Goal: Transaction & Acquisition: Download file/media

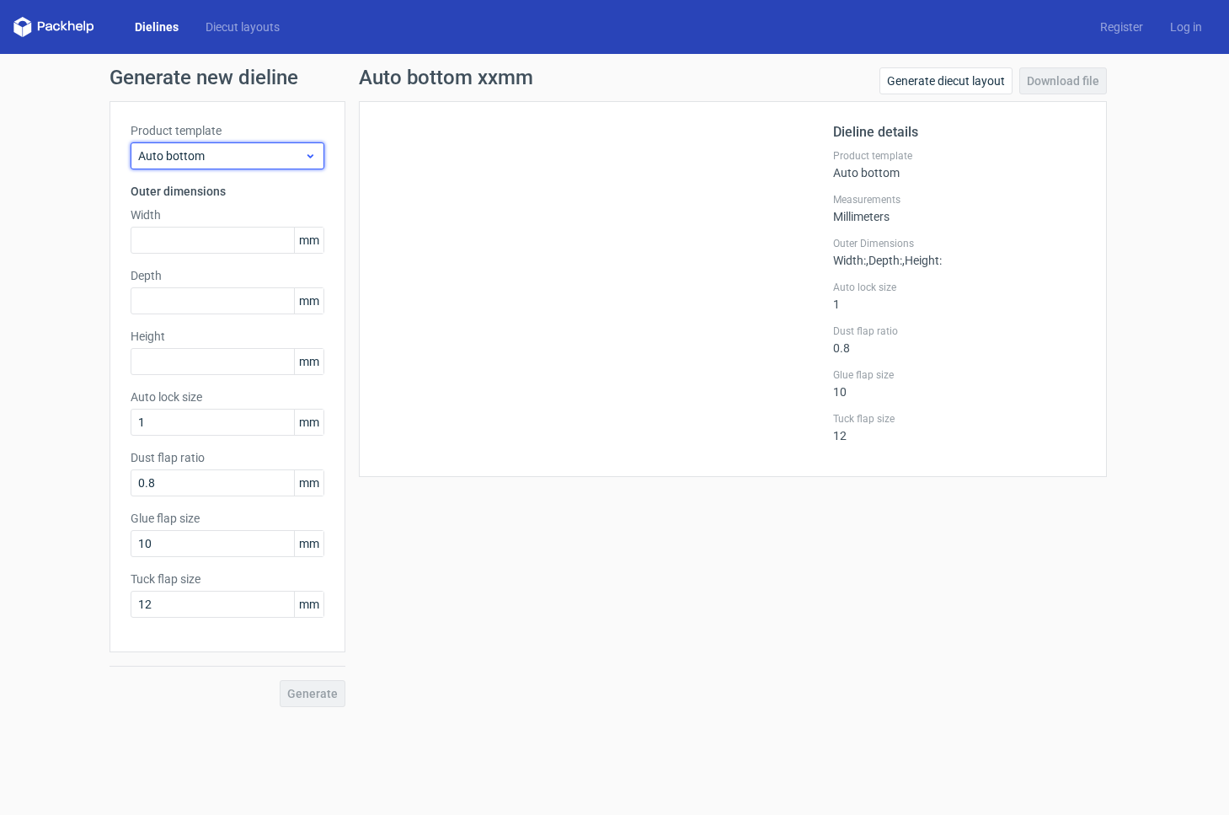
click at [307, 159] on icon at bounding box center [310, 155] width 13 height 13
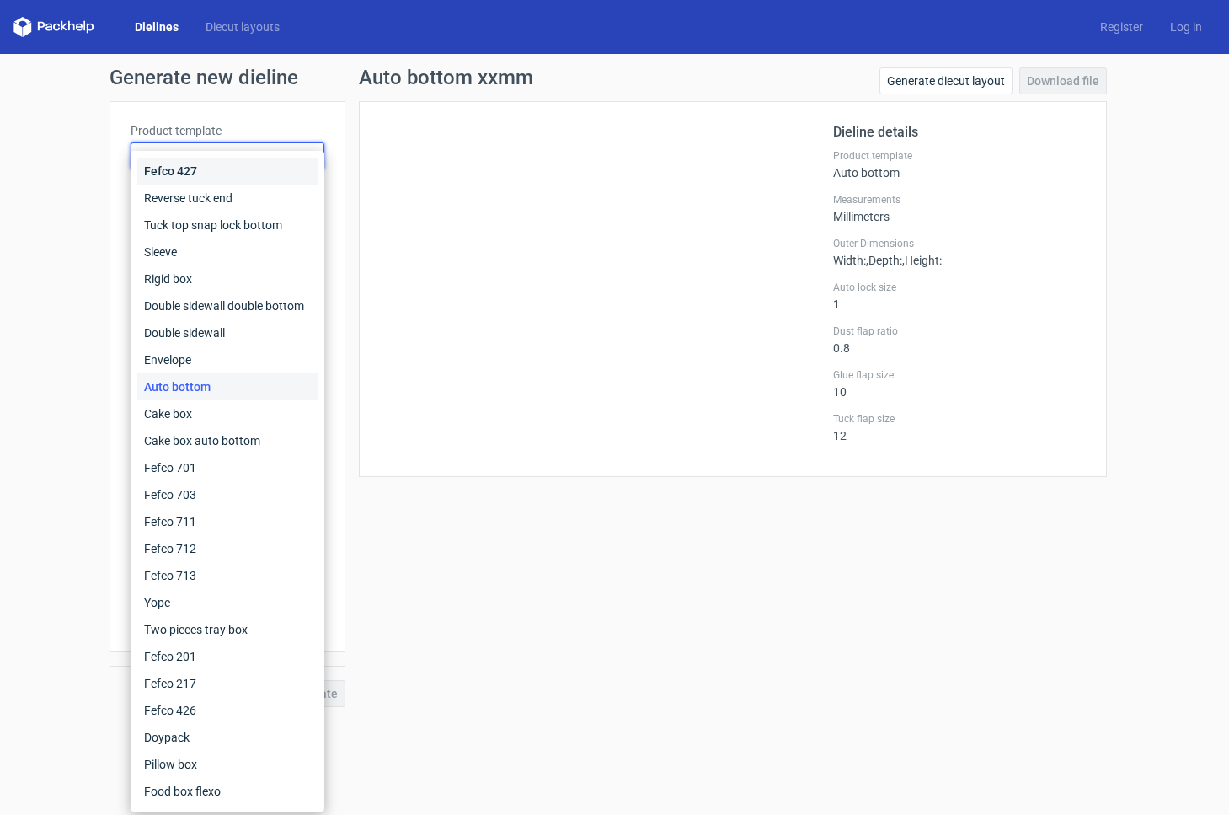
click at [307, 159] on div "Fefco 427" at bounding box center [227, 171] width 180 height 27
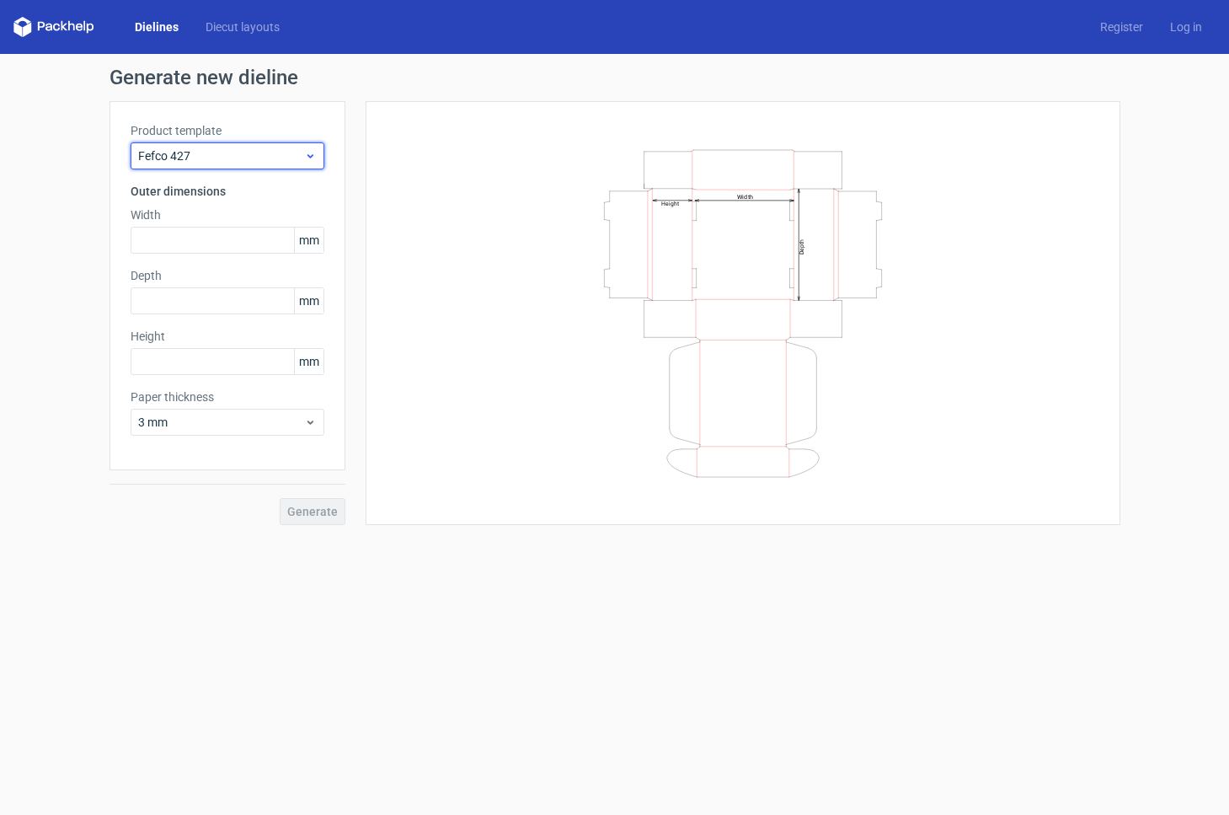
click at [244, 150] on span "Fefco 427" at bounding box center [221, 155] width 166 height 17
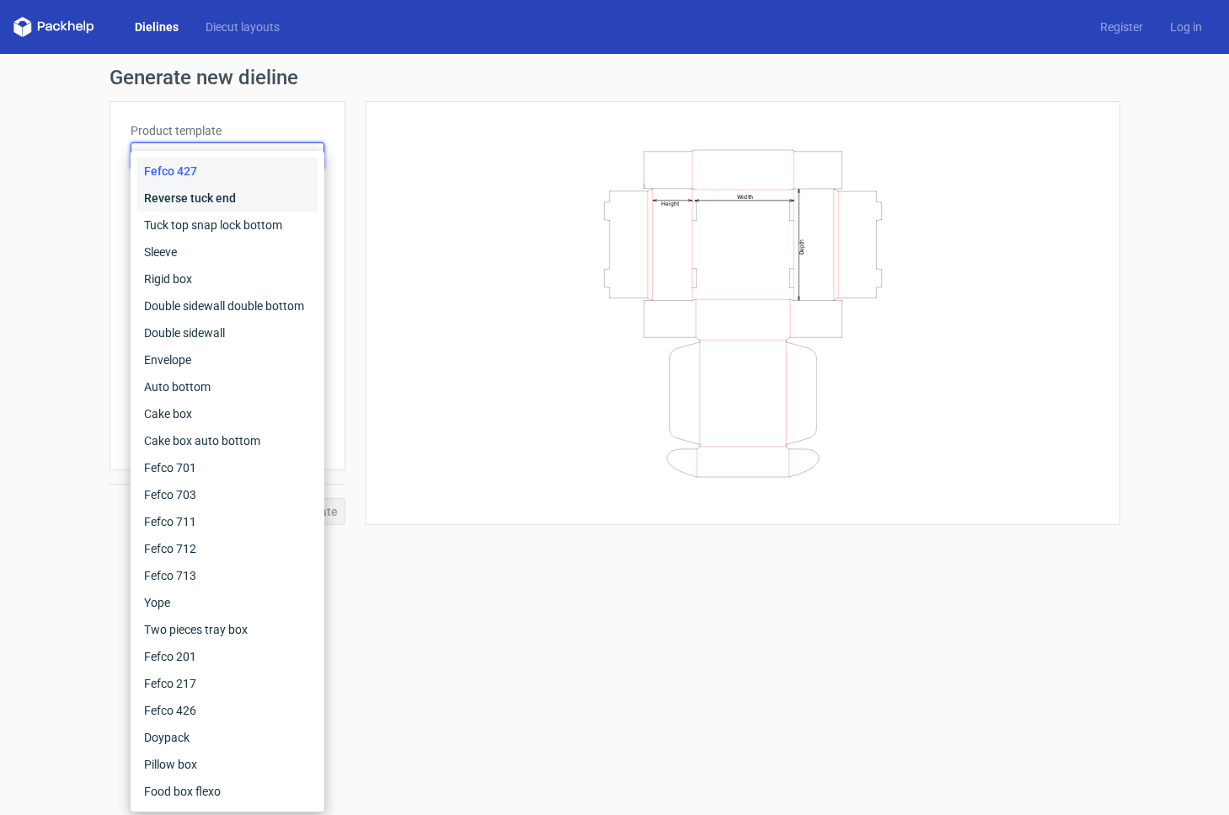
click at [233, 202] on div "Reverse tuck end" at bounding box center [227, 198] width 180 height 27
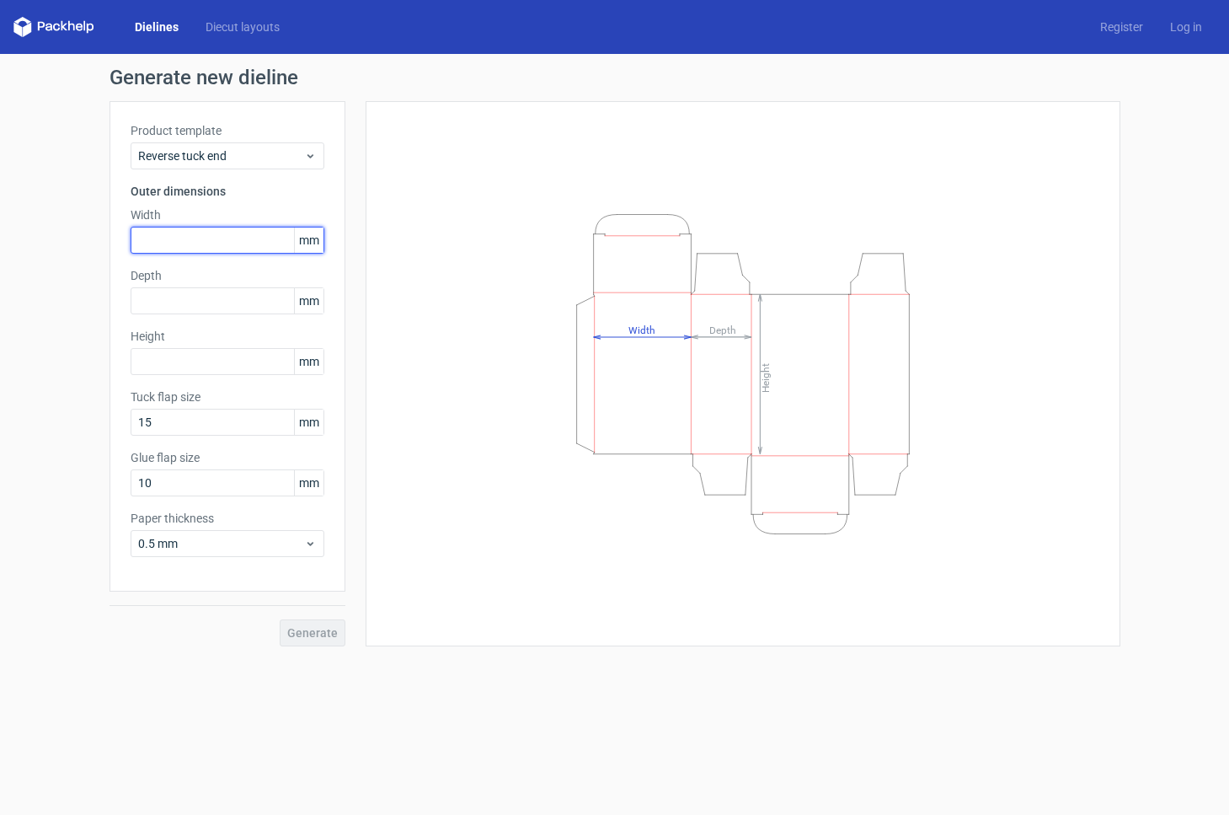
click at [163, 249] on input "text" at bounding box center [228, 240] width 194 height 27
type input "100"
type input "180"
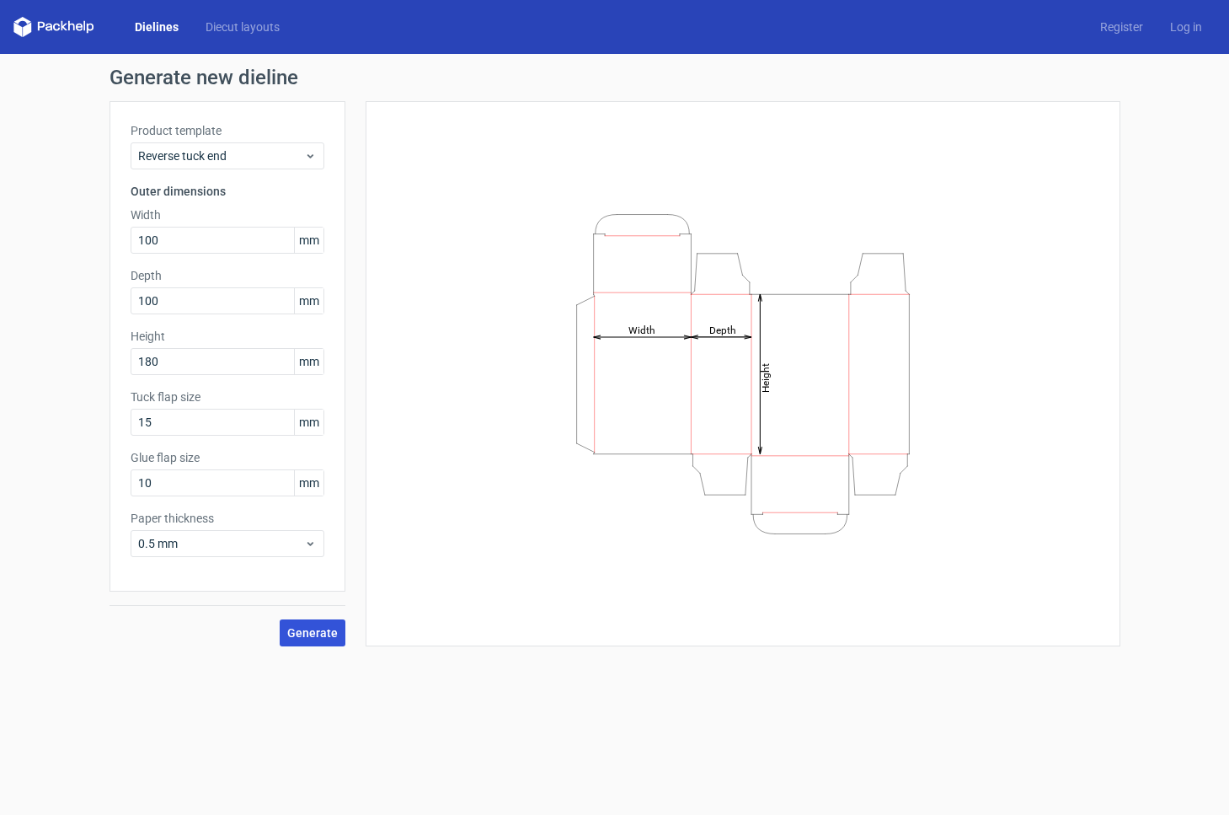
click at [305, 623] on button "Generate" at bounding box center [313, 632] width 66 height 27
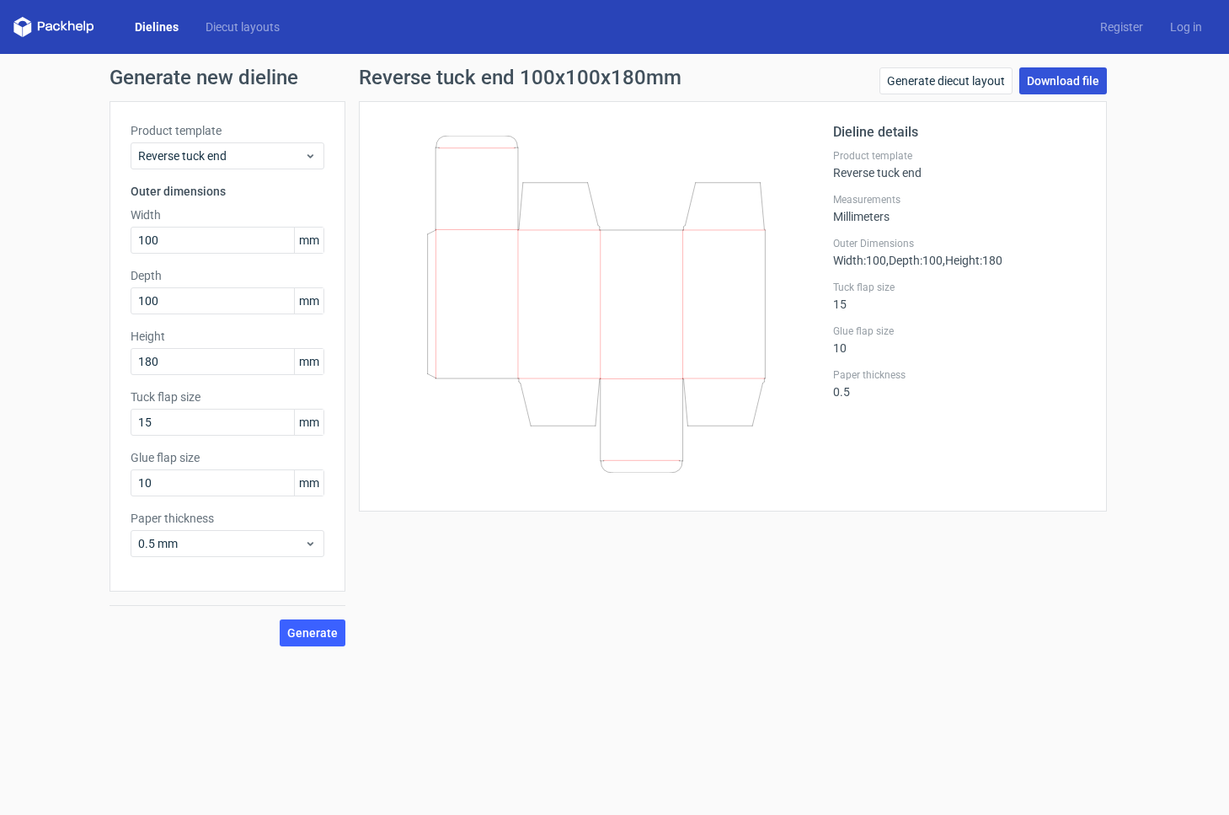
click at [1070, 84] on link "Download file" at bounding box center [1063, 80] width 88 height 27
